Goal: Information Seeking & Learning: Learn about a topic

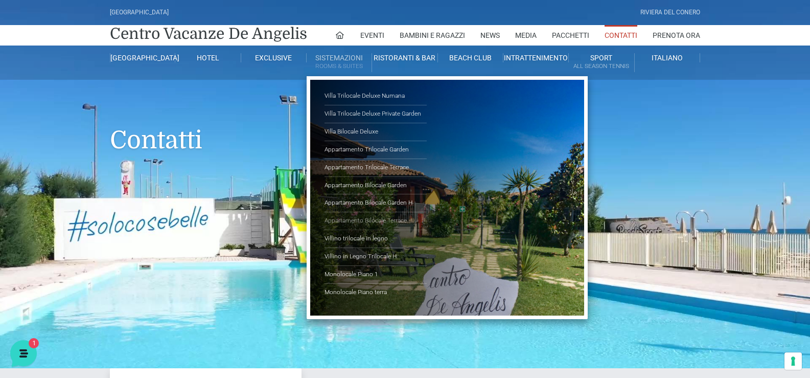
click at [368, 222] on link "Appartamento Bilocale Terrace" at bounding box center [376, 221] width 102 height 18
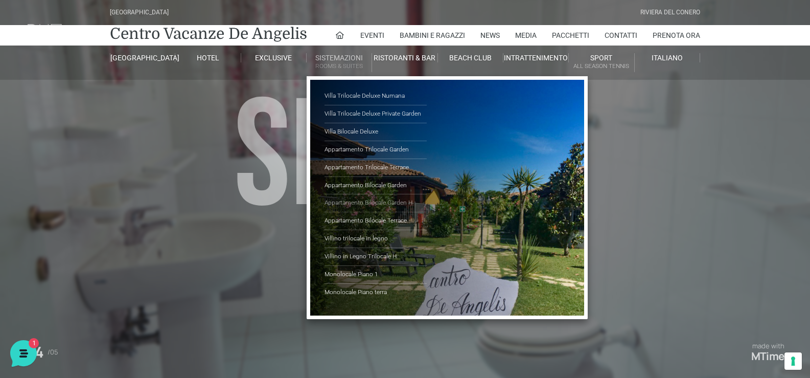
click at [383, 200] on link "Appartamento Bilocale Garden H" at bounding box center [376, 203] width 102 height 18
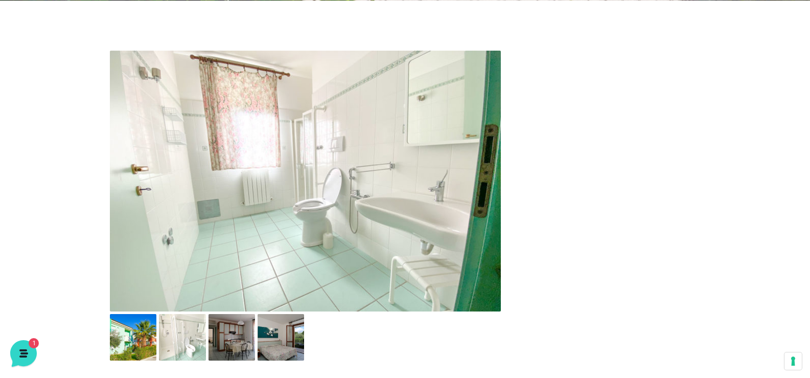
scroll to position [511, 0]
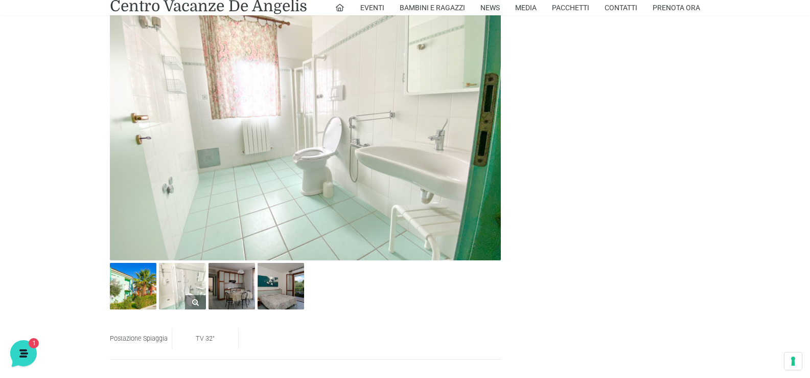
click at [178, 289] on img at bounding box center [182, 286] width 47 height 47
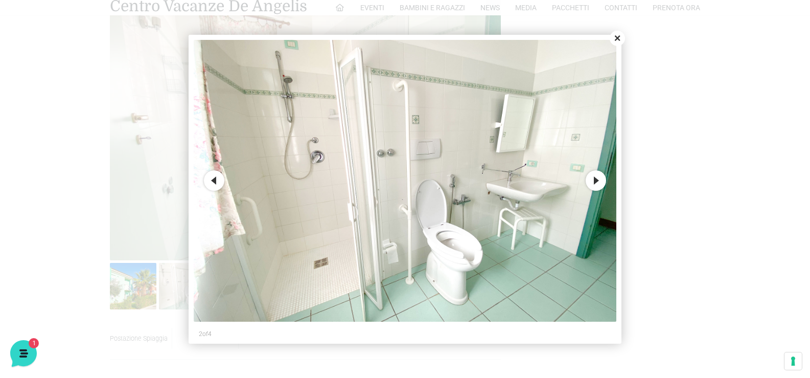
click at [599, 185] on button "Next" at bounding box center [596, 180] width 20 height 20
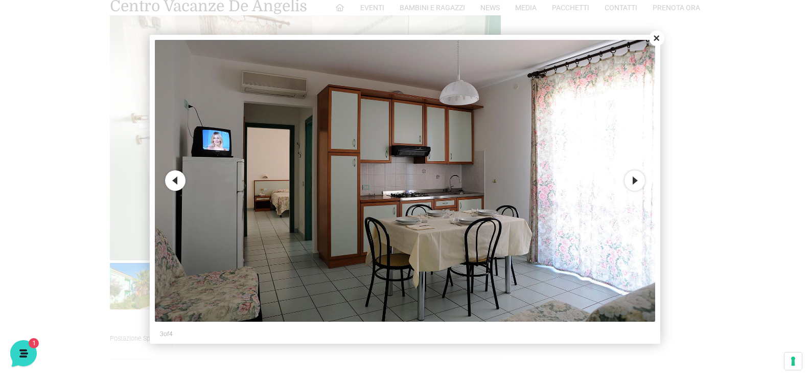
click at [625, 185] on img at bounding box center [405, 181] width 501 height 282
click at [630, 185] on button "Next" at bounding box center [635, 180] width 20 height 20
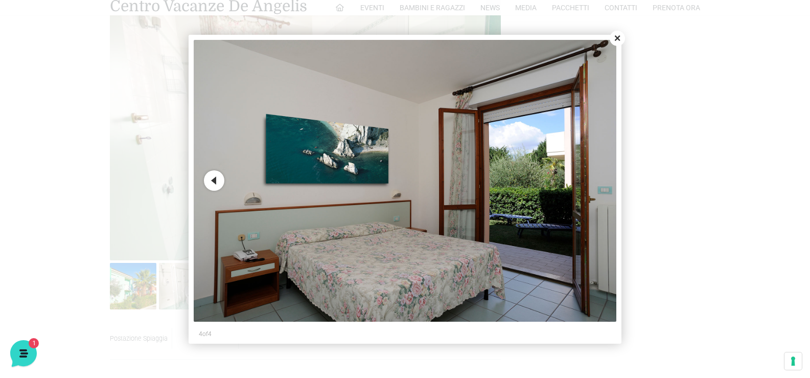
click at [607, 188] on img at bounding box center [405, 181] width 423 height 282
click at [219, 179] on button "Previous" at bounding box center [214, 180] width 20 height 20
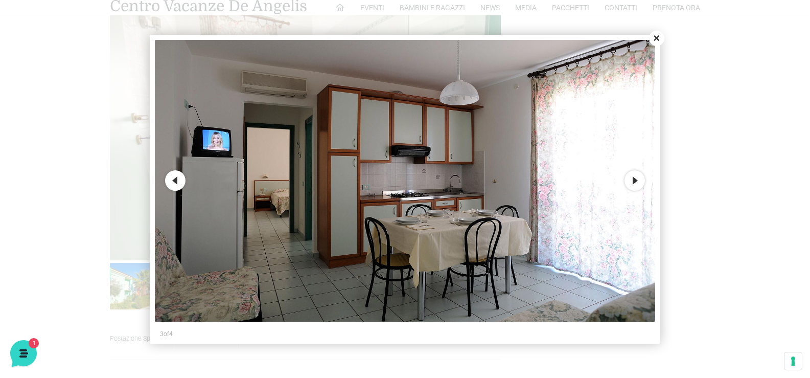
click at [216, 183] on img at bounding box center [405, 181] width 501 height 282
click at [171, 181] on button "Previous" at bounding box center [175, 180] width 20 height 20
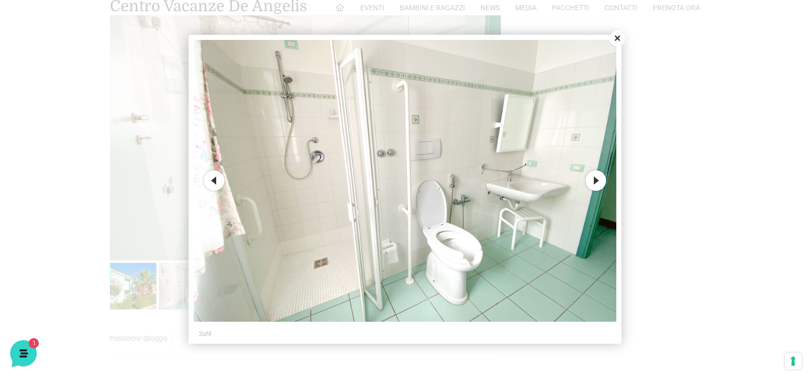
click at [457, 254] on img at bounding box center [405, 181] width 423 height 282
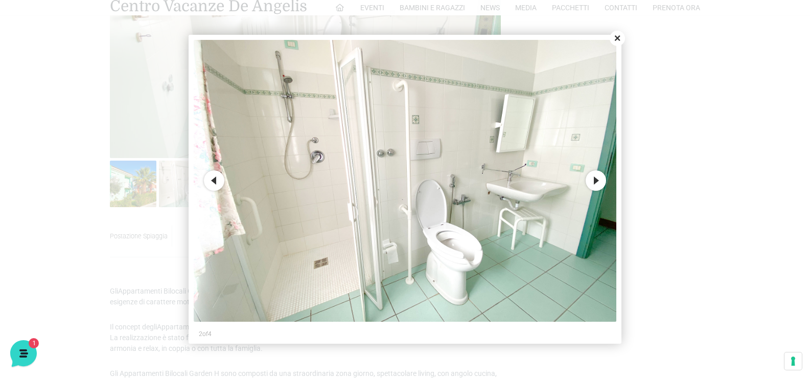
click at [601, 185] on button "Next" at bounding box center [596, 180] width 20 height 20
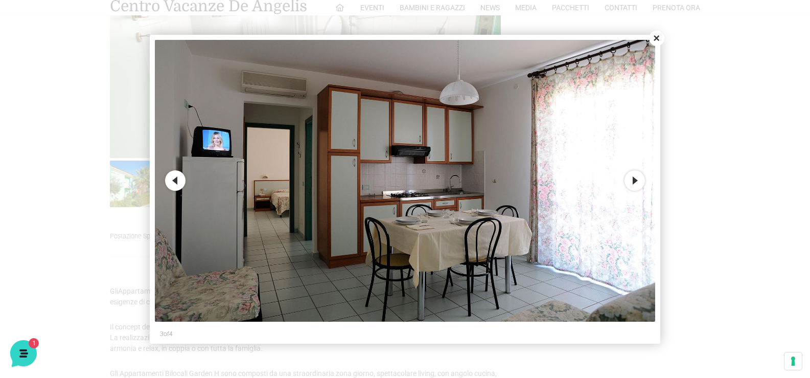
click at [635, 180] on button "Next" at bounding box center [635, 180] width 20 height 20
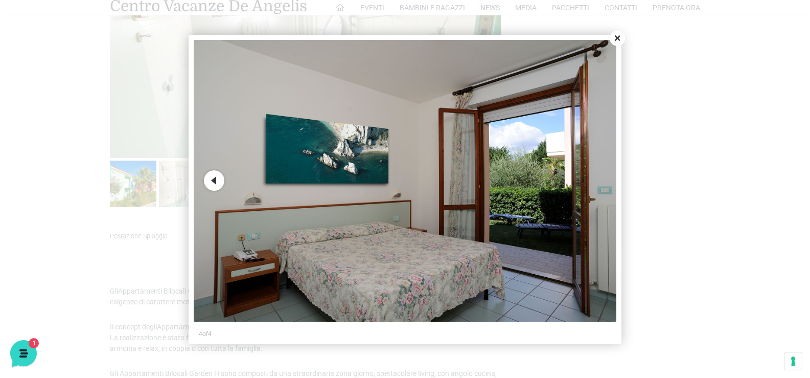
click at [635, 180] on div at bounding box center [405, 189] width 810 height 378
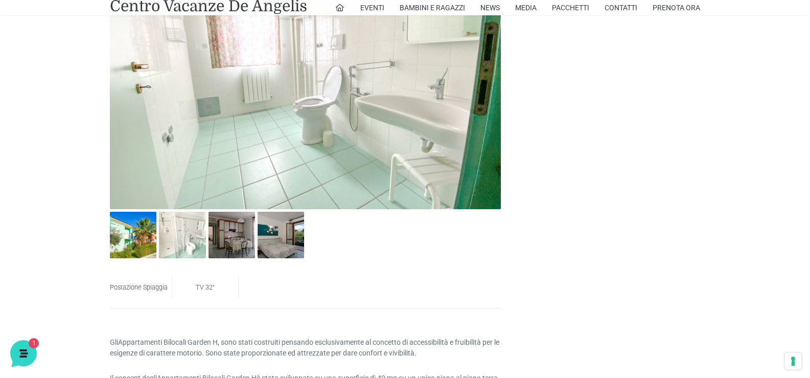
scroll to position [460, 0]
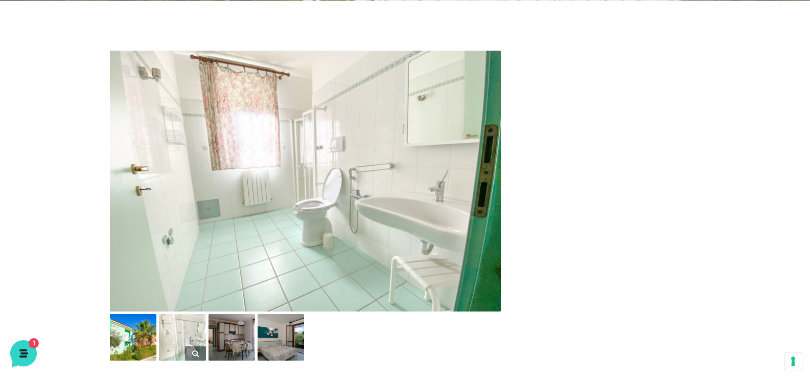
click at [170, 333] on img at bounding box center [182, 337] width 47 height 47
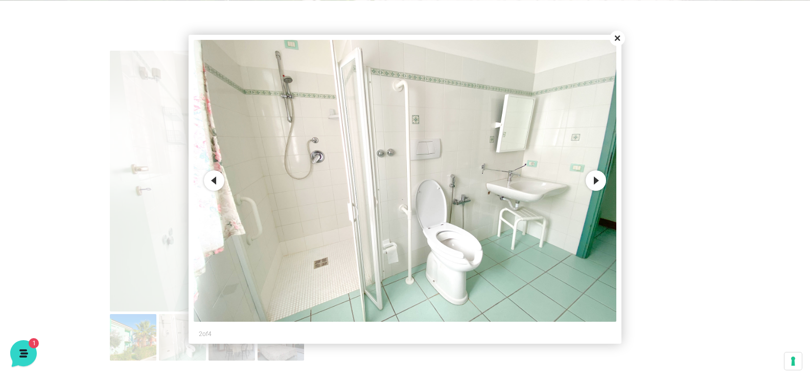
scroll to position [511, 0]
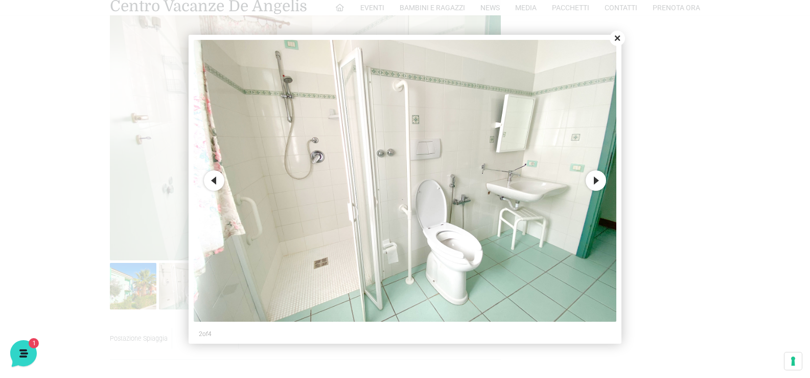
click at [618, 37] on button "Close" at bounding box center [617, 38] width 15 height 15
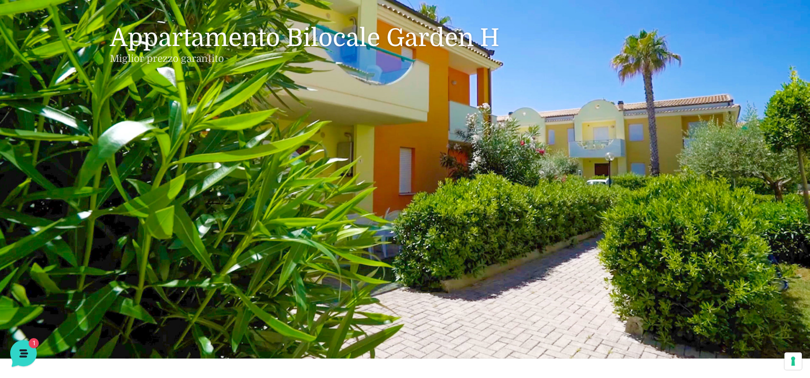
scroll to position [0, 0]
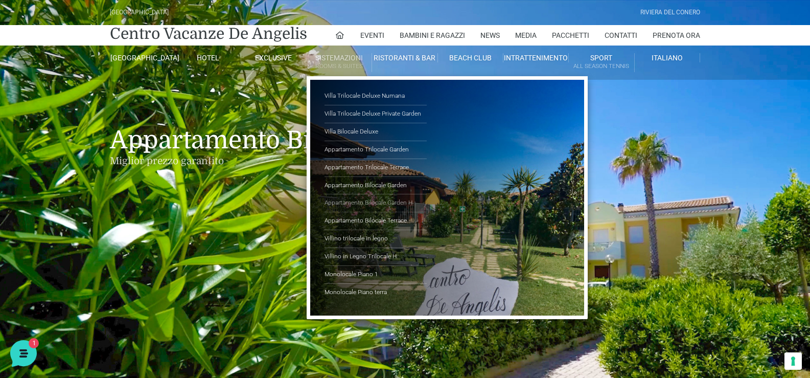
click at [357, 198] on link "Appartamento Bilocale Garden H" at bounding box center [376, 203] width 102 height 18
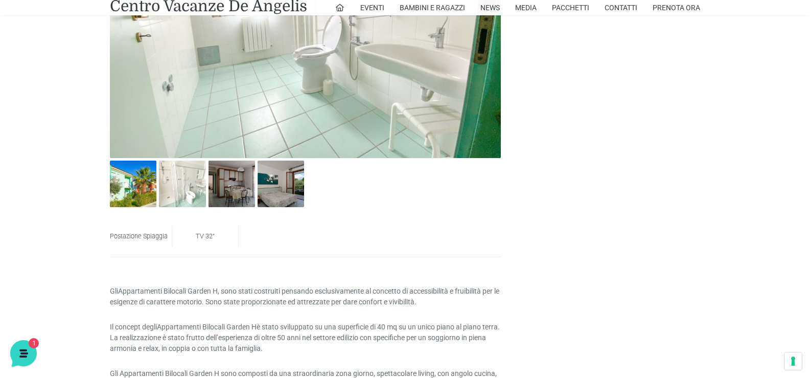
scroll to position [511, 0]
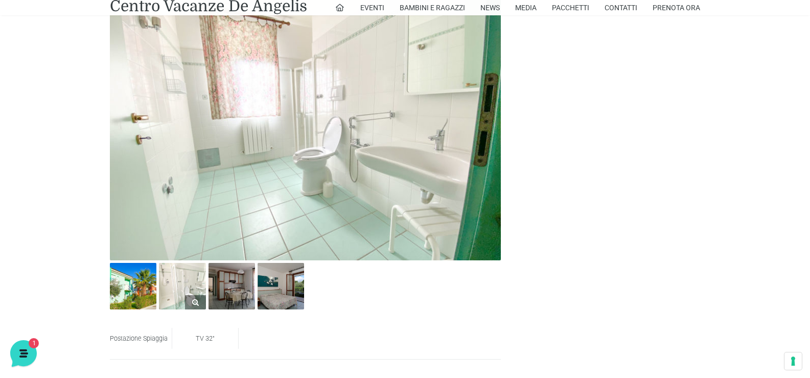
click at [185, 277] on img at bounding box center [182, 286] width 47 height 47
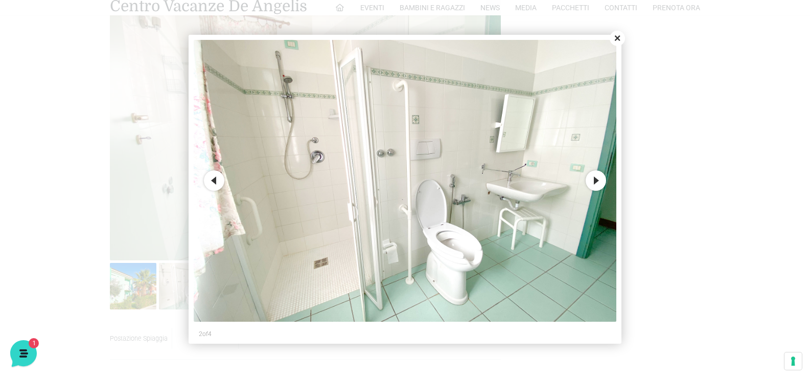
click at [601, 181] on button "Next" at bounding box center [596, 180] width 20 height 20
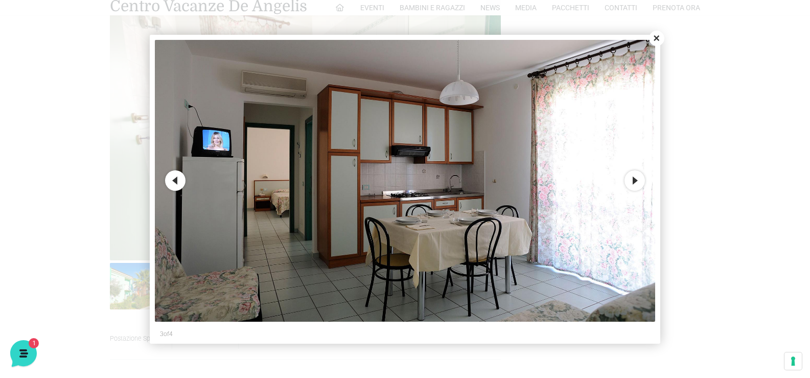
click at [625, 181] on button "Next" at bounding box center [635, 180] width 20 height 20
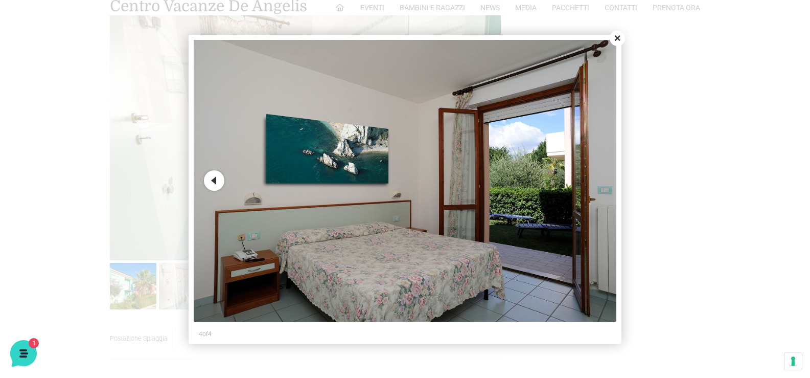
click at [211, 188] on button "Previous" at bounding box center [214, 180] width 20 height 20
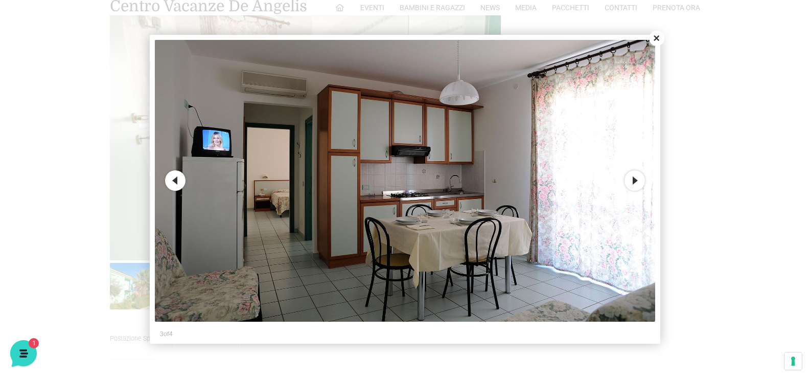
click at [175, 179] on button "Previous" at bounding box center [175, 180] width 20 height 20
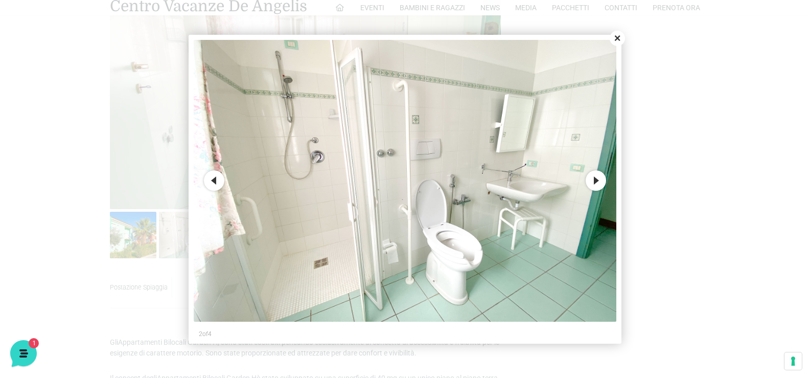
scroll to position [613, 0]
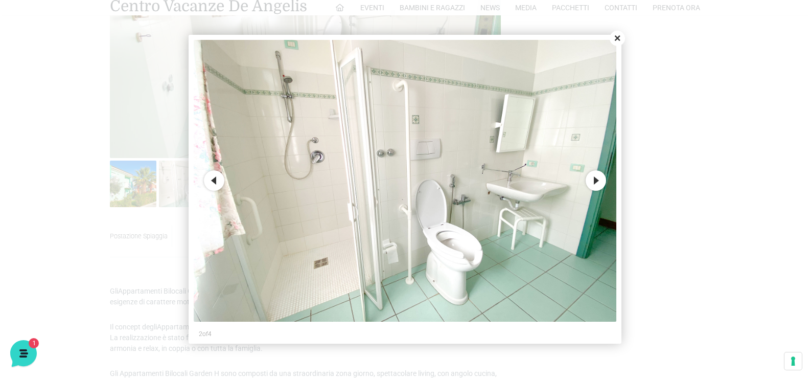
click at [599, 180] on button "Next" at bounding box center [596, 180] width 20 height 20
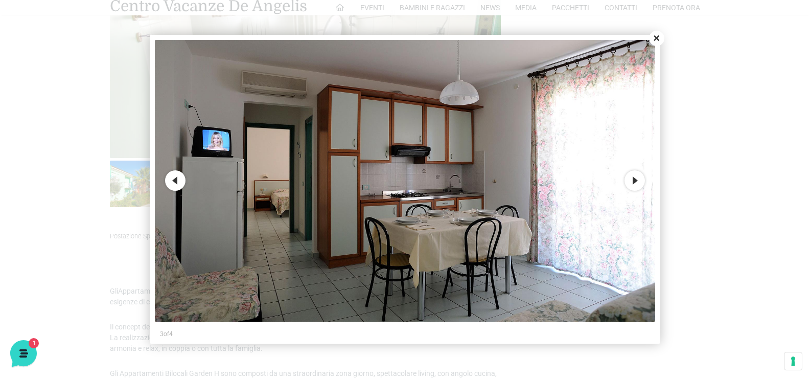
click at [177, 179] on button "Previous" at bounding box center [175, 180] width 20 height 20
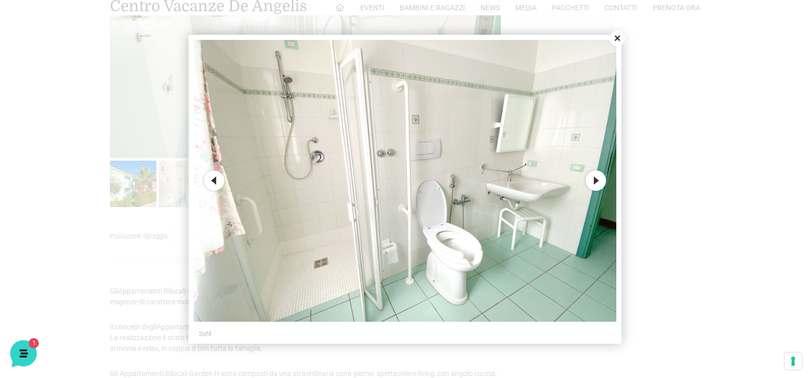
click at [601, 179] on button "Next" at bounding box center [596, 180] width 20 height 20
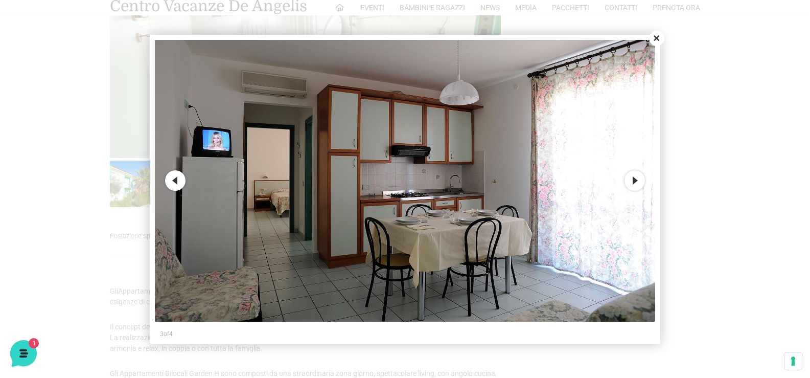
click at [631, 180] on button "Next" at bounding box center [635, 180] width 20 height 20
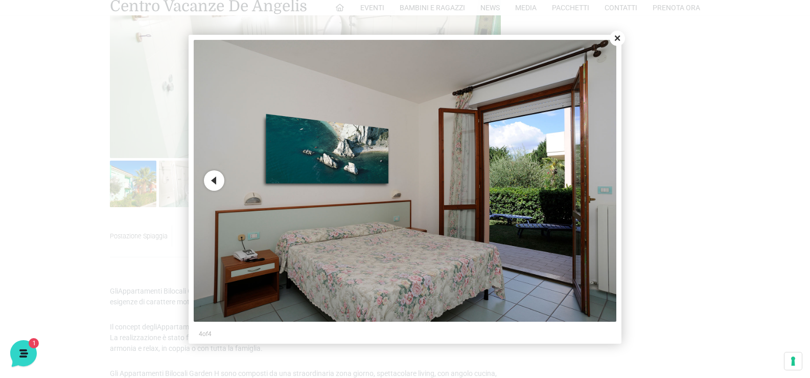
click at [209, 186] on button "Previous" at bounding box center [214, 180] width 20 height 20
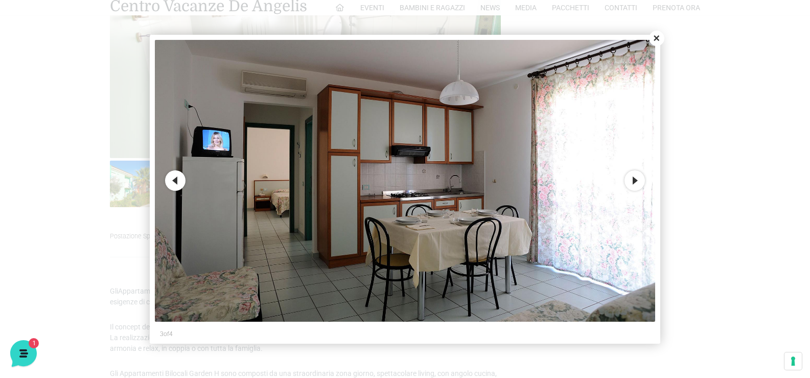
click at [174, 181] on button "Previous" at bounding box center [175, 180] width 20 height 20
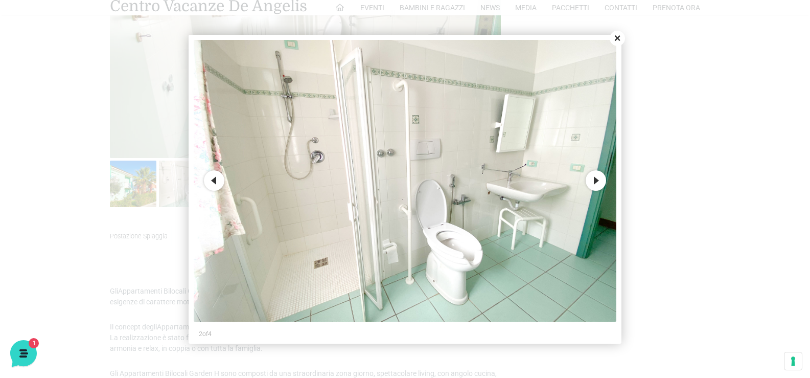
click at [215, 175] on button "Previous" at bounding box center [214, 180] width 20 height 20
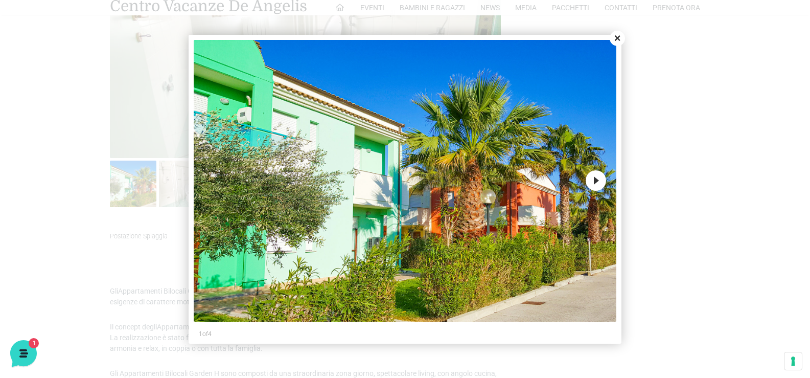
click at [586, 180] on button "Next" at bounding box center [596, 180] width 20 height 20
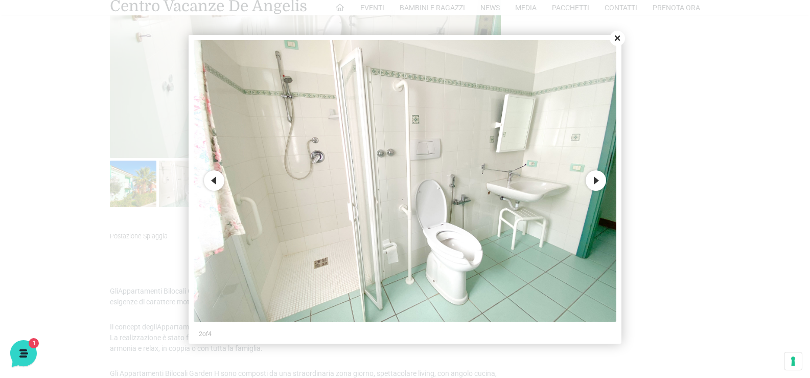
click at [593, 180] on button "Next" at bounding box center [596, 180] width 20 height 20
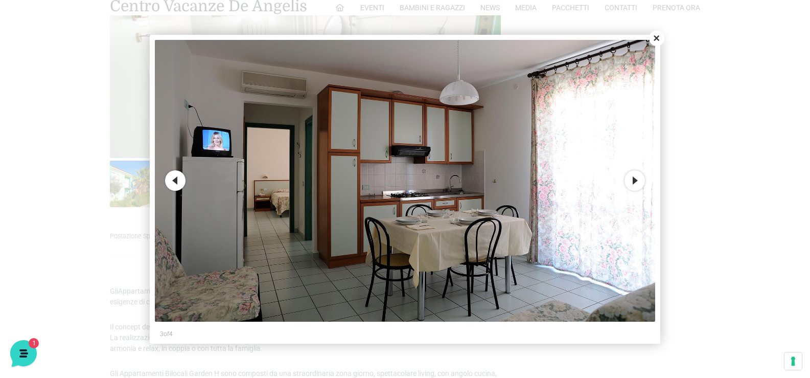
click at [640, 180] on button "Next" at bounding box center [635, 180] width 20 height 20
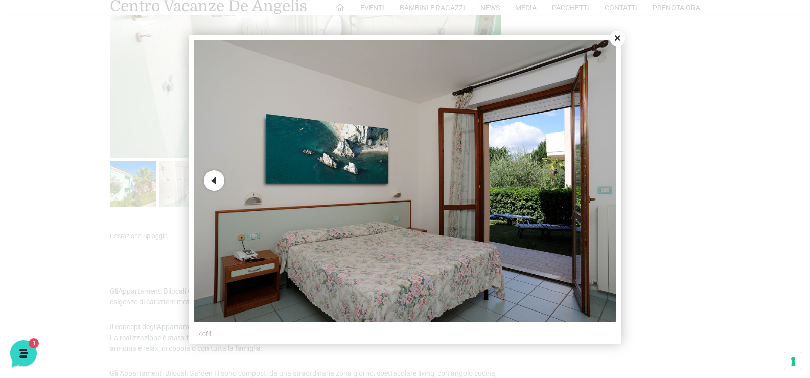
click at [601, 186] on img at bounding box center [405, 181] width 423 height 282
click at [614, 38] on button "Close" at bounding box center [617, 38] width 15 height 15
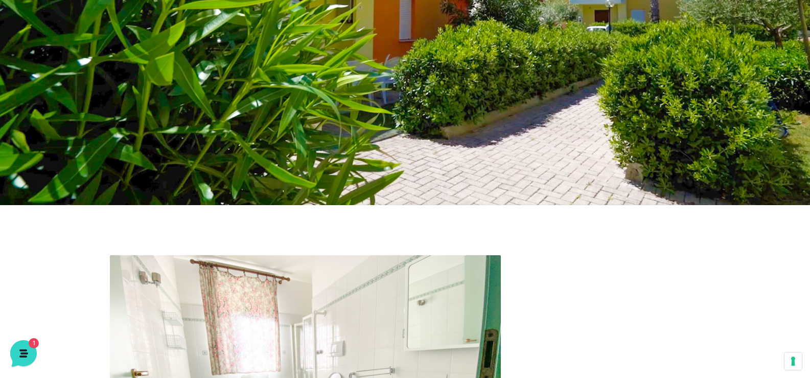
scroll to position [0, 0]
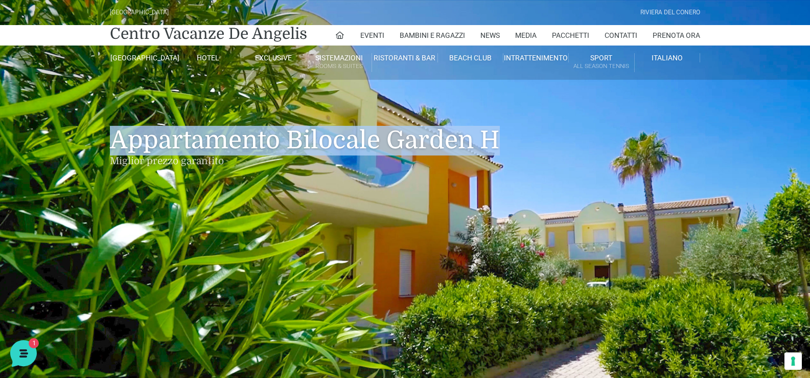
drag, startPoint x: 498, startPoint y: 137, endPoint x: 111, endPoint y: 133, distance: 387.4
click at [111, 133] on h1 "Appartamento Bilocale Garden H Miglior prezzo garantito" at bounding box center [405, 131] width 590 height 102
copy h1 "Appartamento Bilocale Garden H"
